Goal: Find specific page/section: Find specific page/section

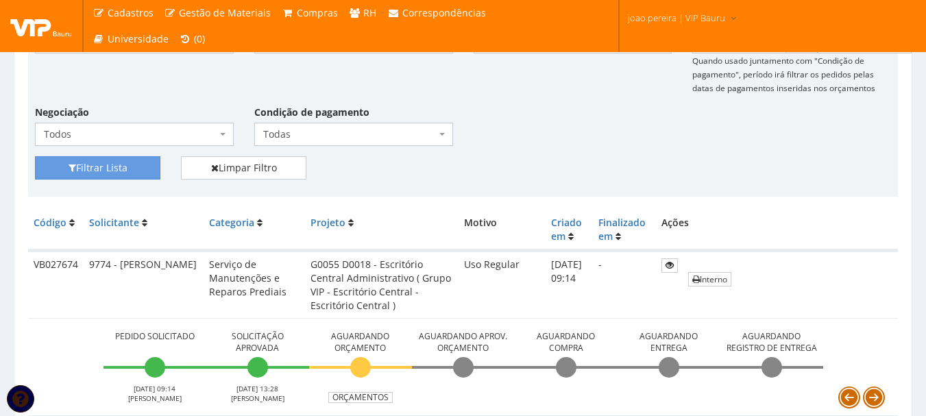
scroll to position [206, 0]
click at [585, 145] on div "Fornecedor Selecione um fornecedor ******** ******** 1000 MARCAS BRASIL 123 MIL…" at bounding box center [463, 84] width 877 height 144
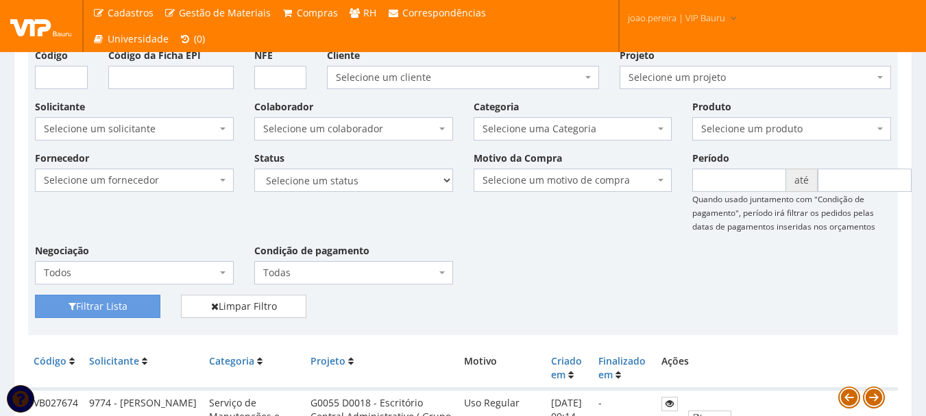
scroll to position [0, 0]
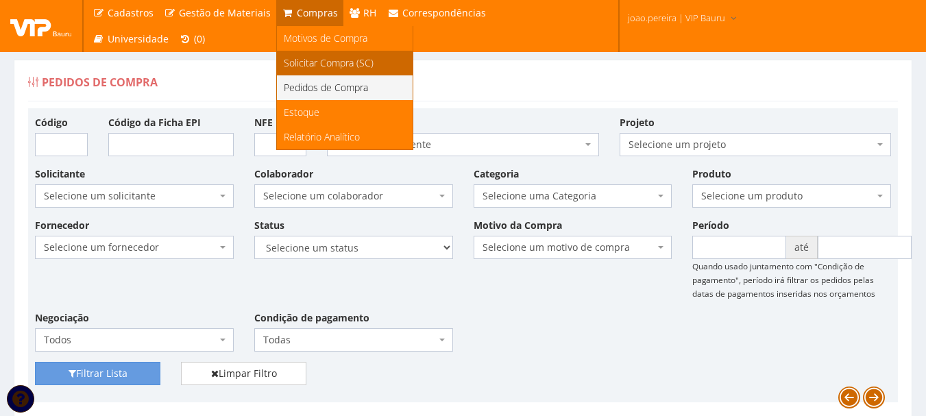
click at [323, 62] on span "Solicitar Compra (SC)" at bounding box center [329, 62] width 90 height 13
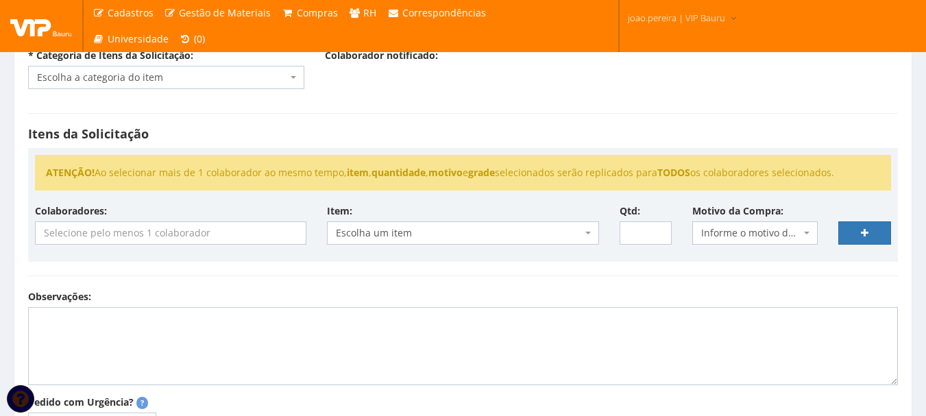
scroll to position [137, 0]
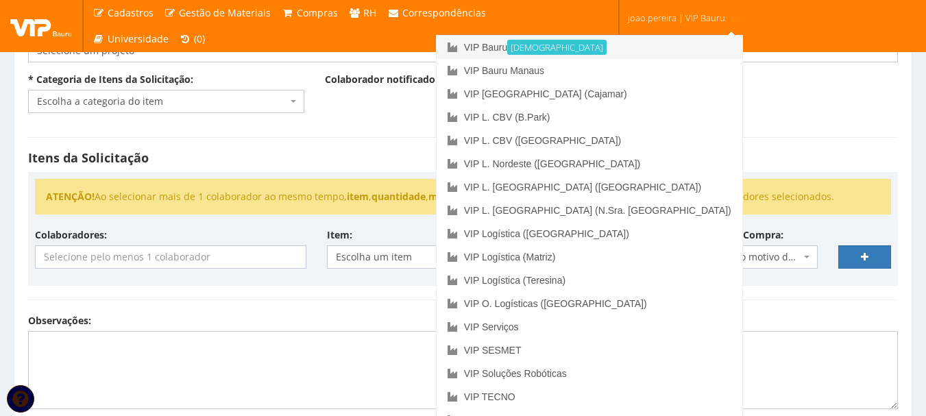
click at [618, 46] on link "VIP Bauru Ativa" at bounding box center [590, 47] width 306 height 23
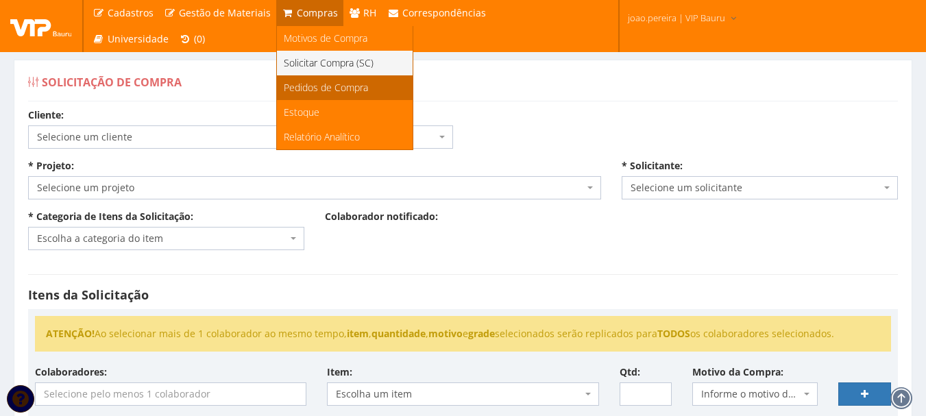
click at [297, 88] on span "Pedidos de Compra" at bounding box center [326, 87] width 84 height 13
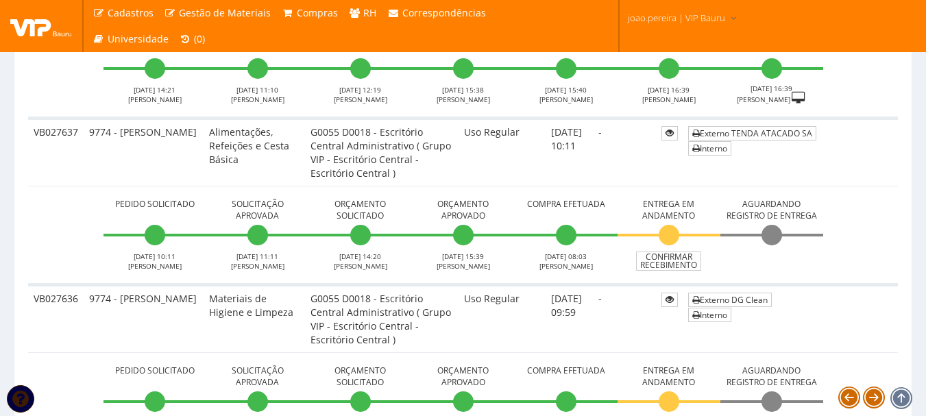
scroll to position [1850, 0]
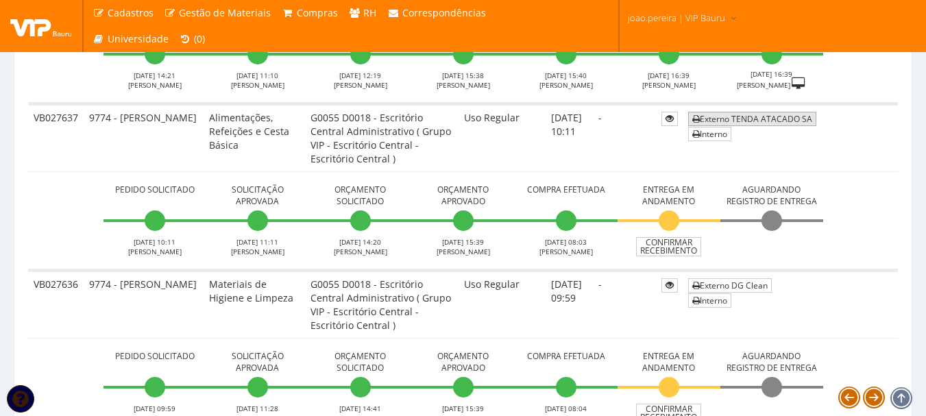
click at [762, 115] on link "Externo TENDA ATACADO SA" at bounding box center [752, 119] width 128 height 14
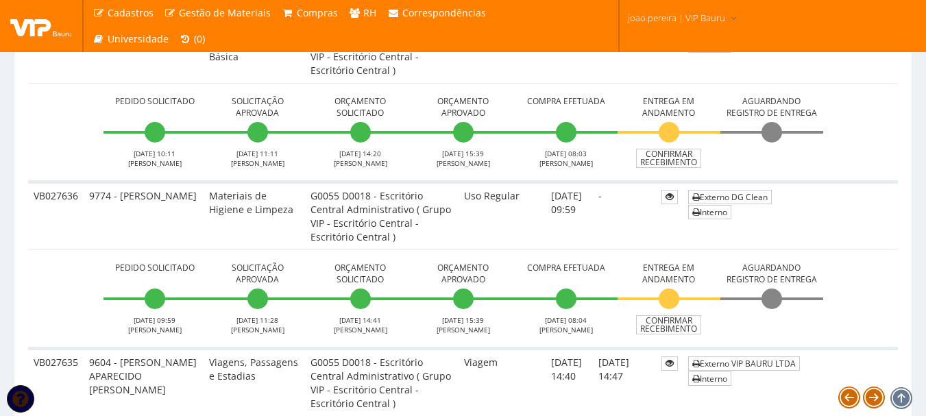
scroll to position [1919, 0]
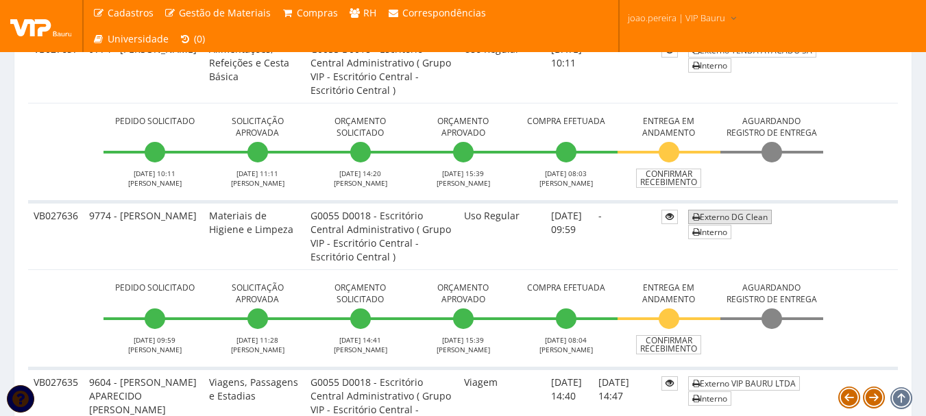
click at [748, 221] on link "Externo DG Clean" at bounding box center [730, 217] width 84 height 14
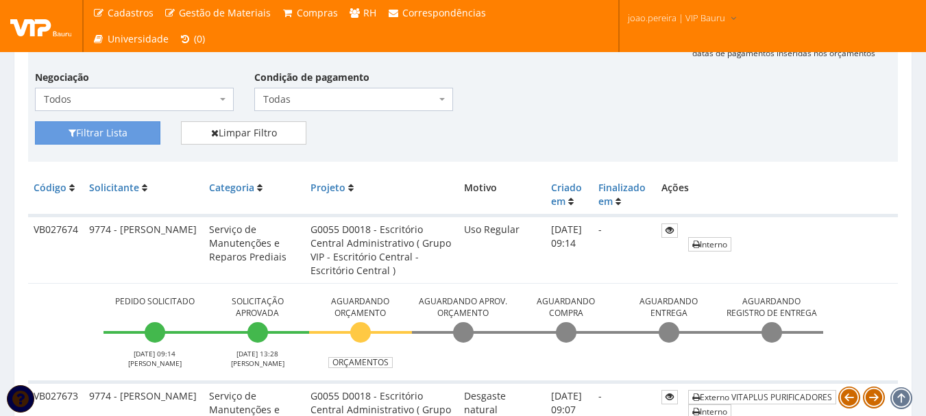
scroll to position [137, 0]
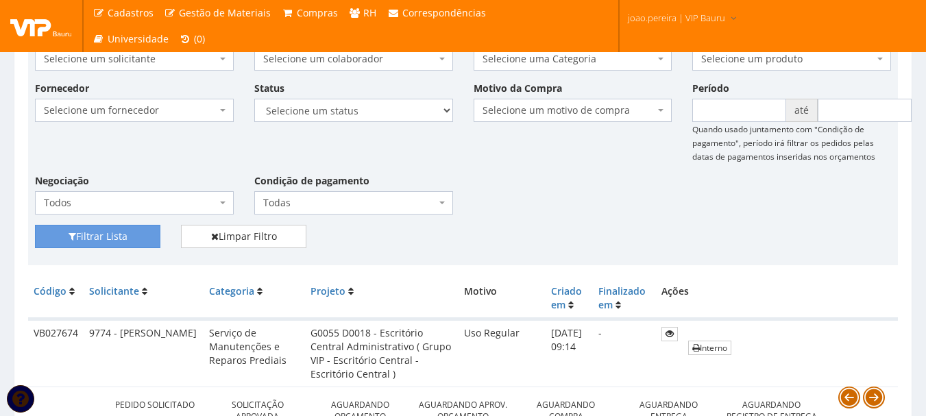
drag, startPoint x: 790, startPoint y: 249, endPoint x: 770, endPoint y: 247, distance: 19.2
click at [790, 249] on div "Filtrar Lista Limpar Filtro" at bounding box center [463, 242] width 877 height 34
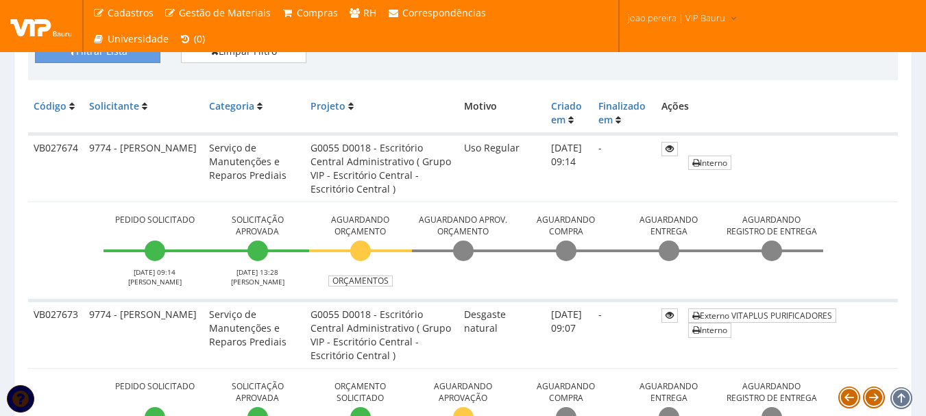
scroll to position [411, 0]
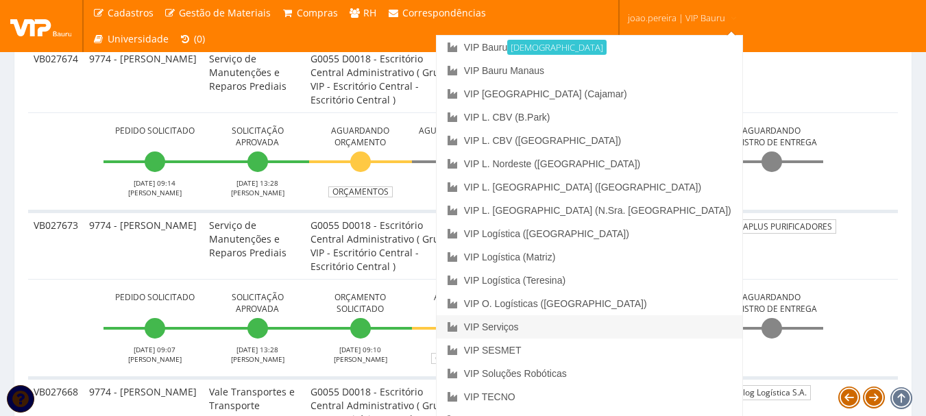
click at [632, 328] on link "VIP Serviços" at bounding box center [590, 326] width 306 height 23
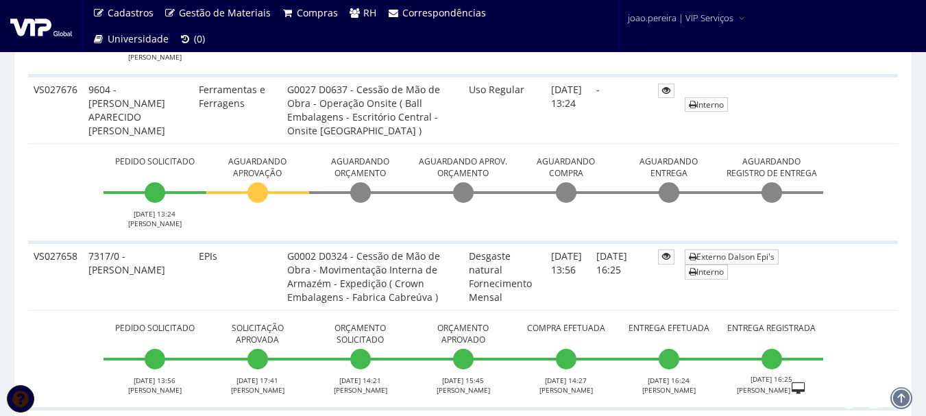
scroll to position [617, 0]
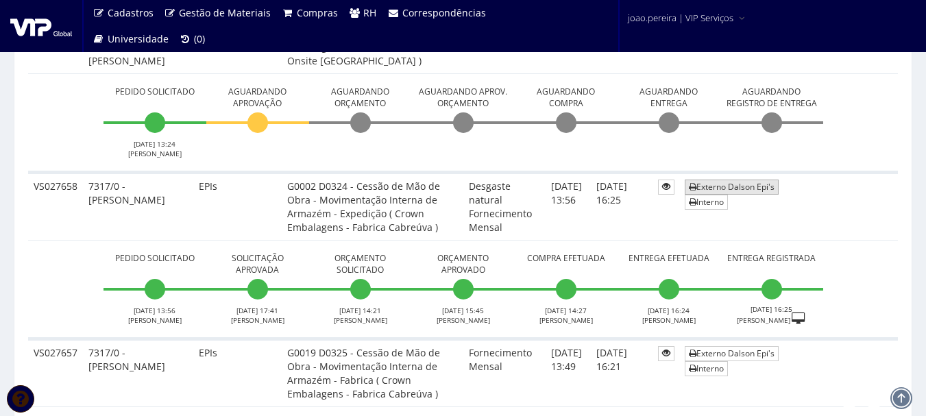
click at [742, 186] on link "Externo Dalson Epi's" at bounding box center [732, 187] width 94 height 14
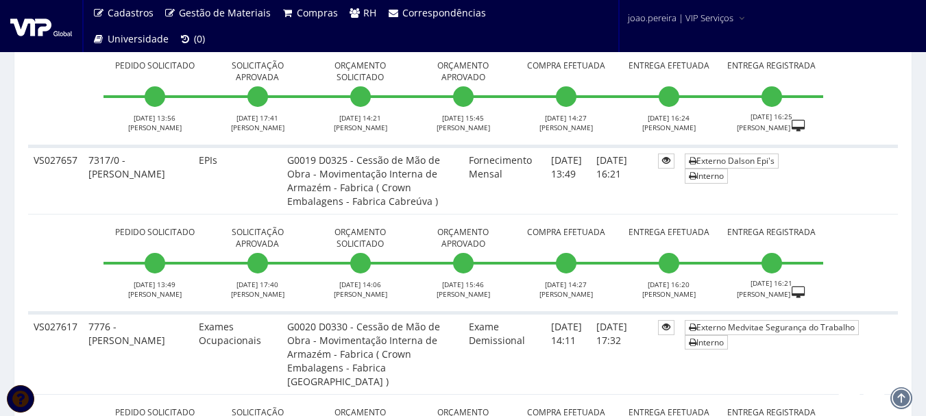
scroll to position [822, 0]
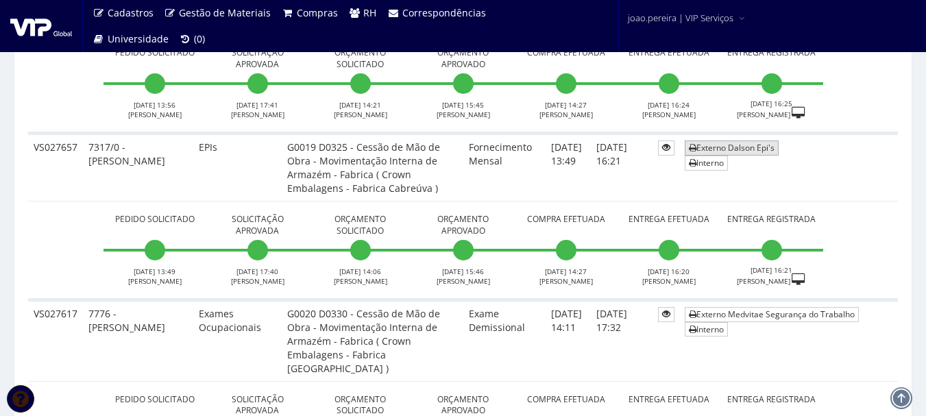
click at [751, 147] on link "Externo Dalson Epi's" at bounding box center [732, 147] width 94 height 14
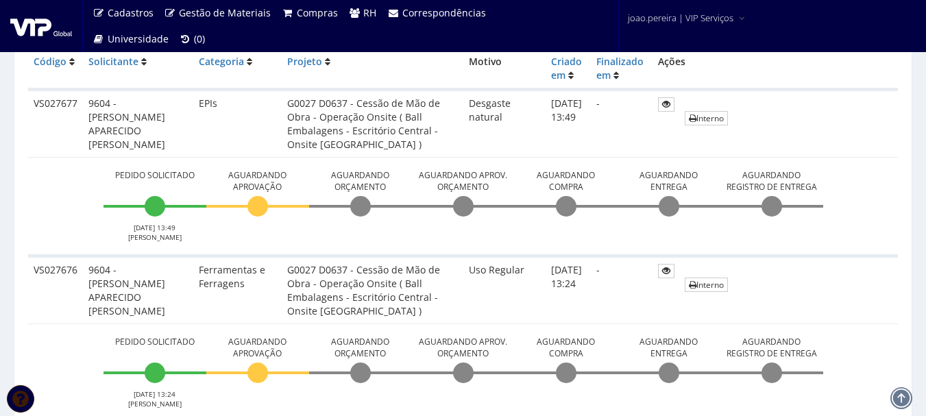
scroll to position [343, 0]
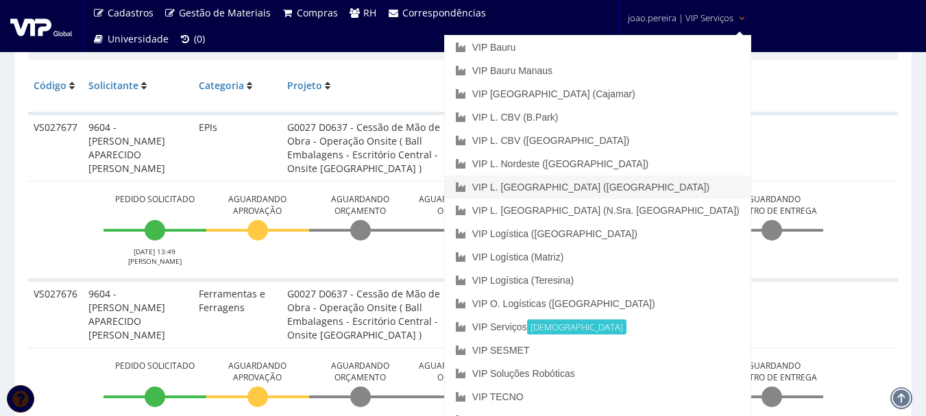
click at [652, 188] on link "VIP L. [GEOGRAPHIC_DATA] ([GEOGRAPHIC_DATA])" at bounding box center [598, 186] width 306 height 23
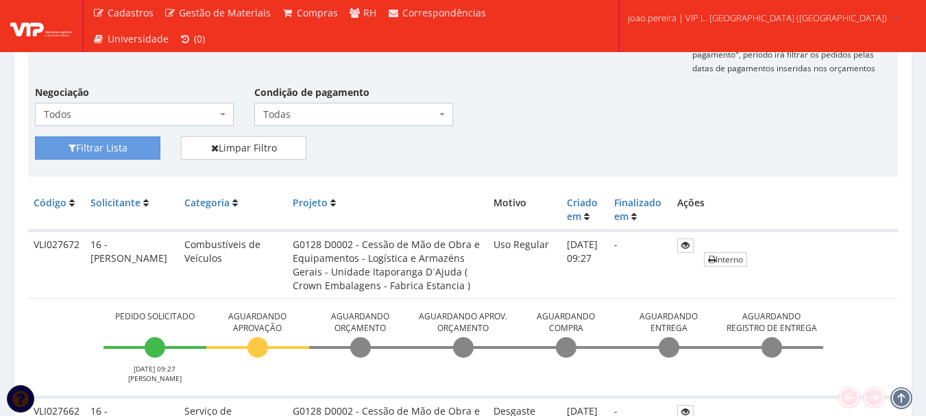
scroll to position [206, 0]
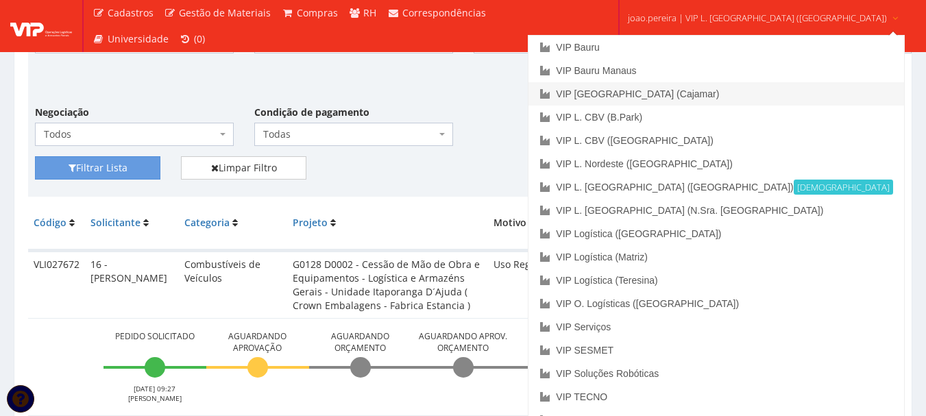
click at [677, 91] on link "VIP [GEOGRAPHIC_DATA] (Cajamar)" at bounding box center [715, 93] width 375 height 23
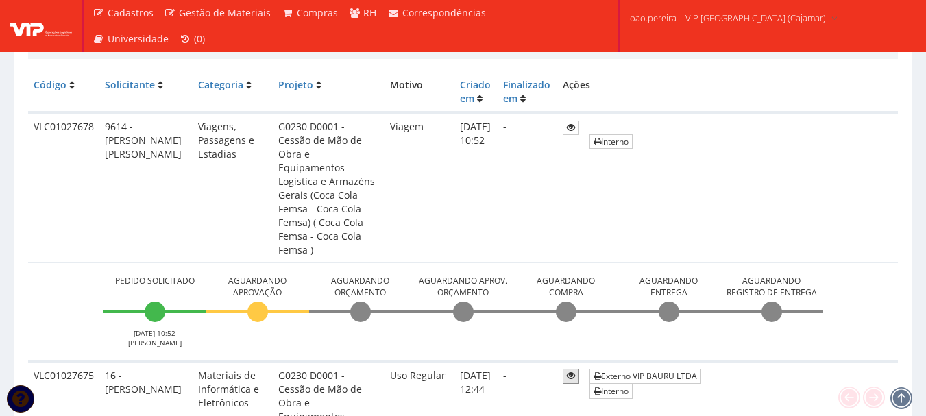
scroll to position [343, 0]
